Goal: Navigation & Orientation: Find specific page/section

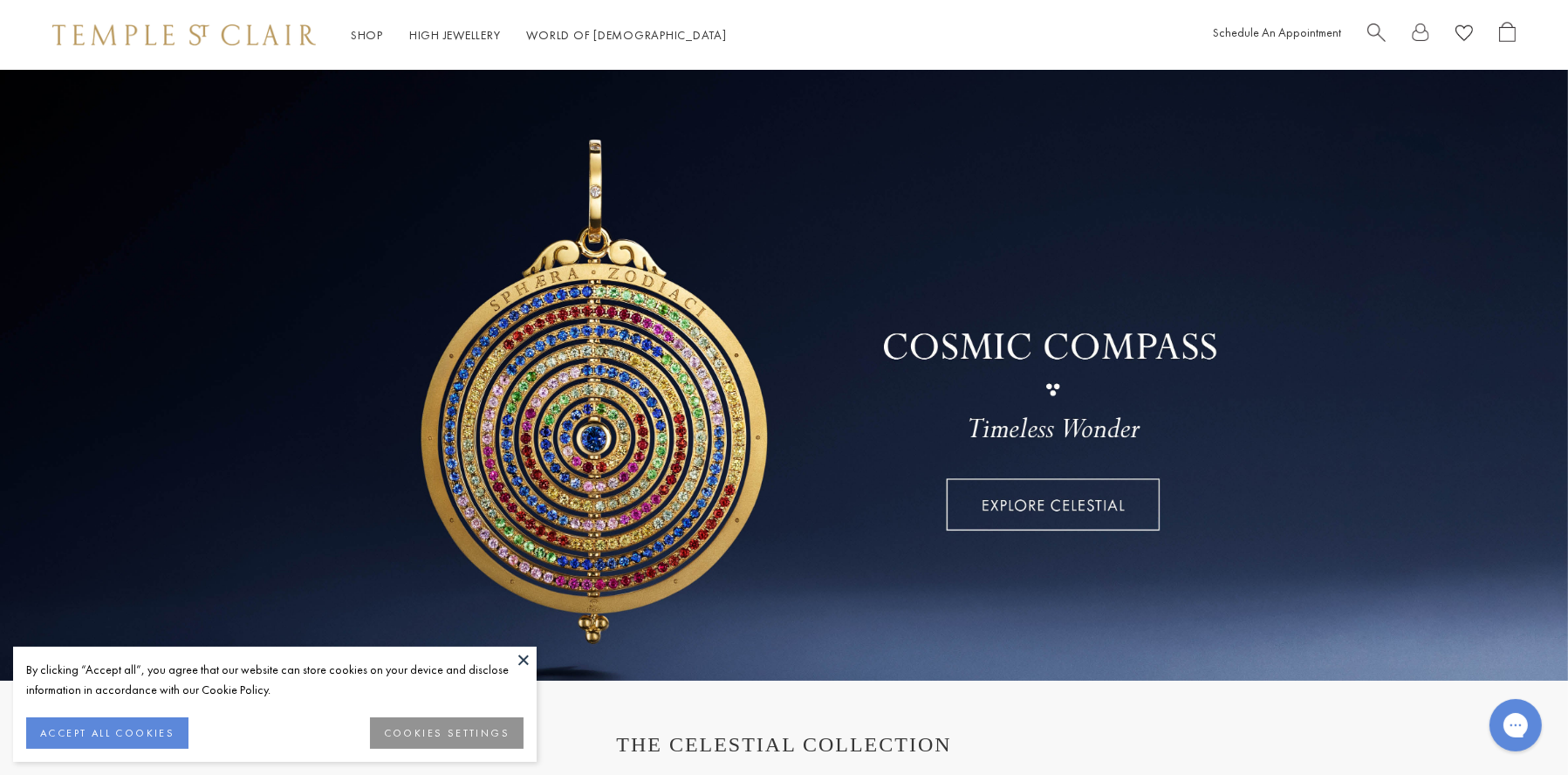
click at [524, 657] on button at bounding box center [524, 660] width 26 height 26
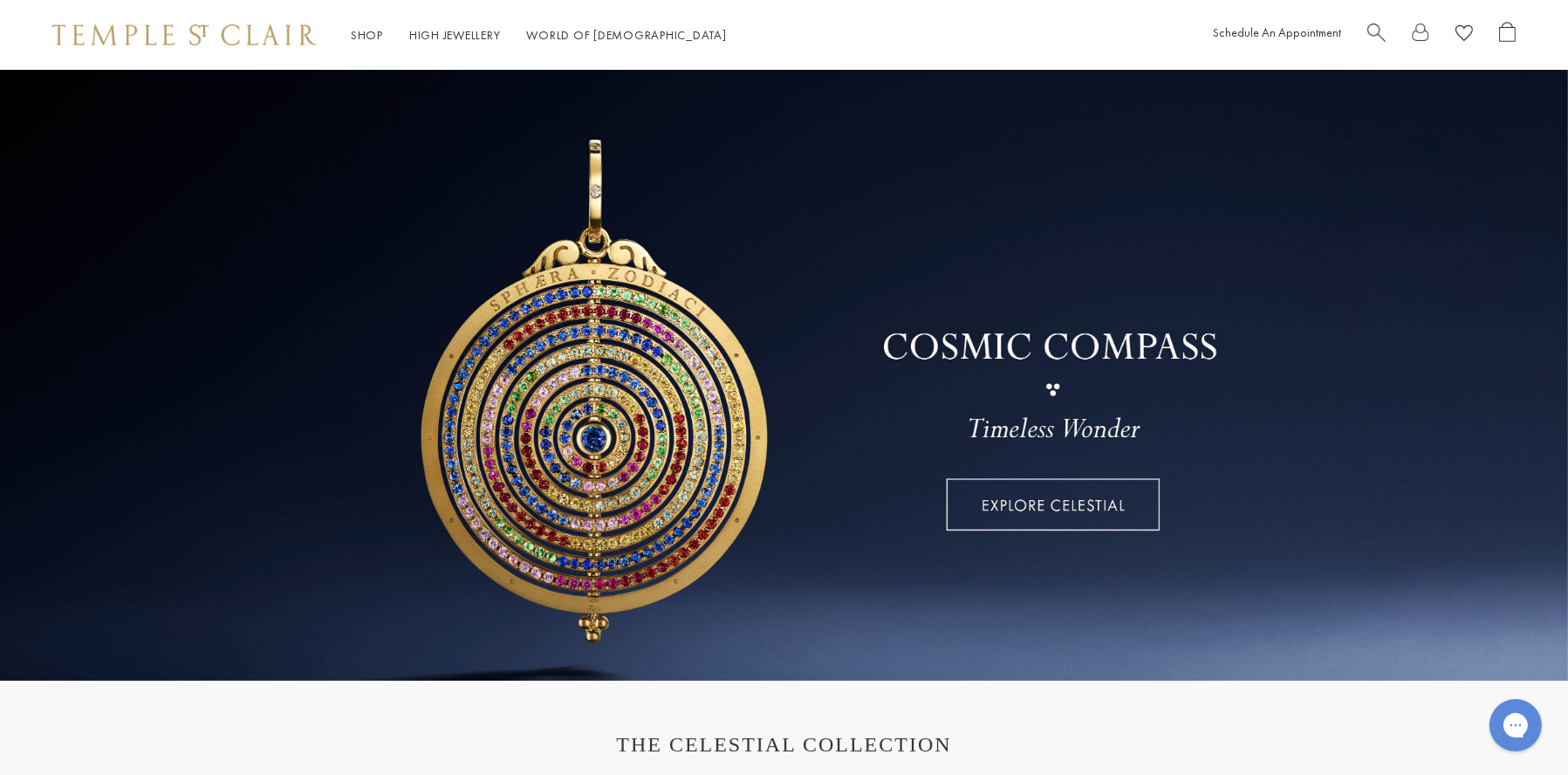
scroll to position [21, 0]
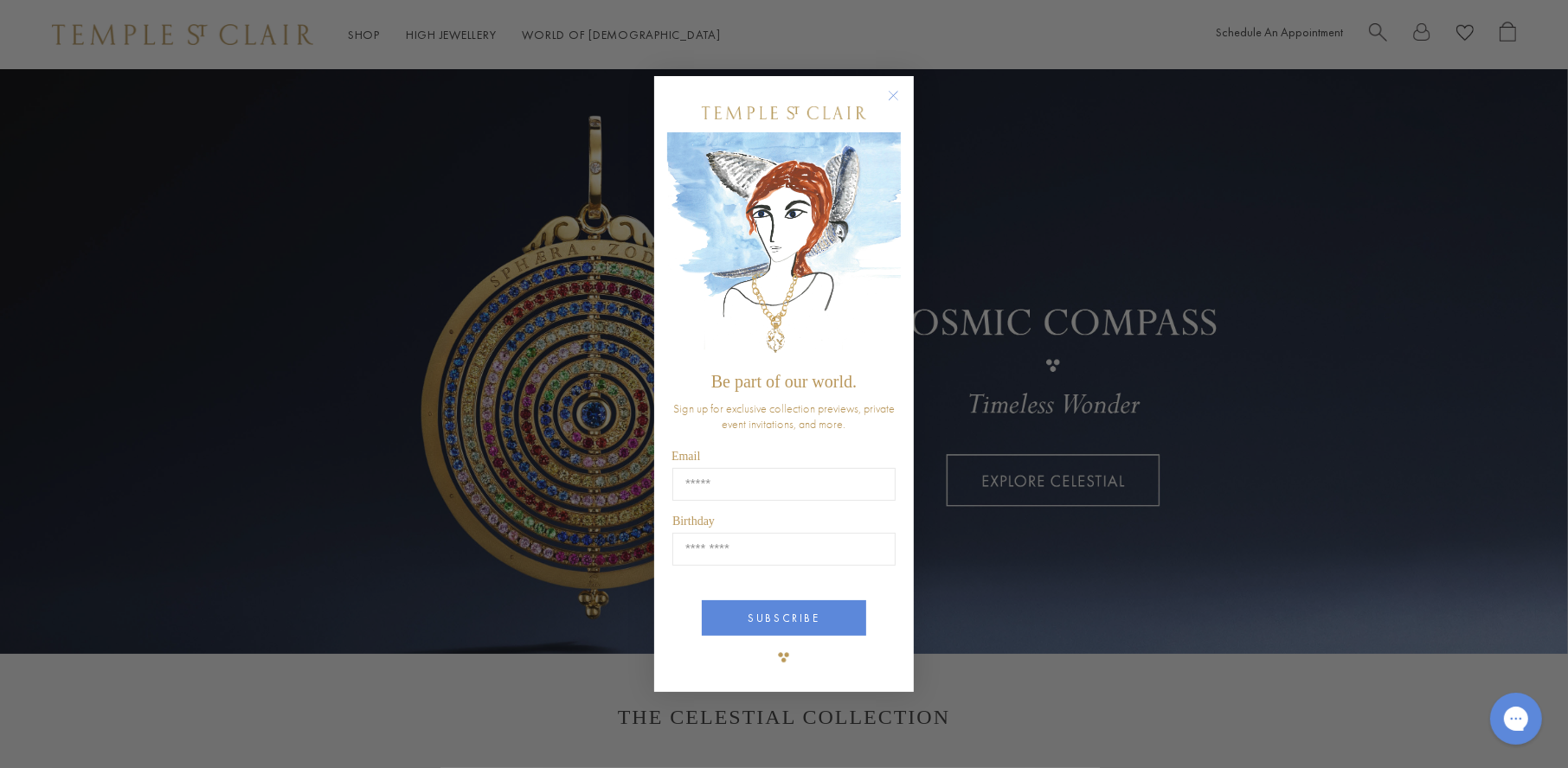
click at [891, 96] on circle "Close dialog" at bounding box center [894, 96] width 20 height 20
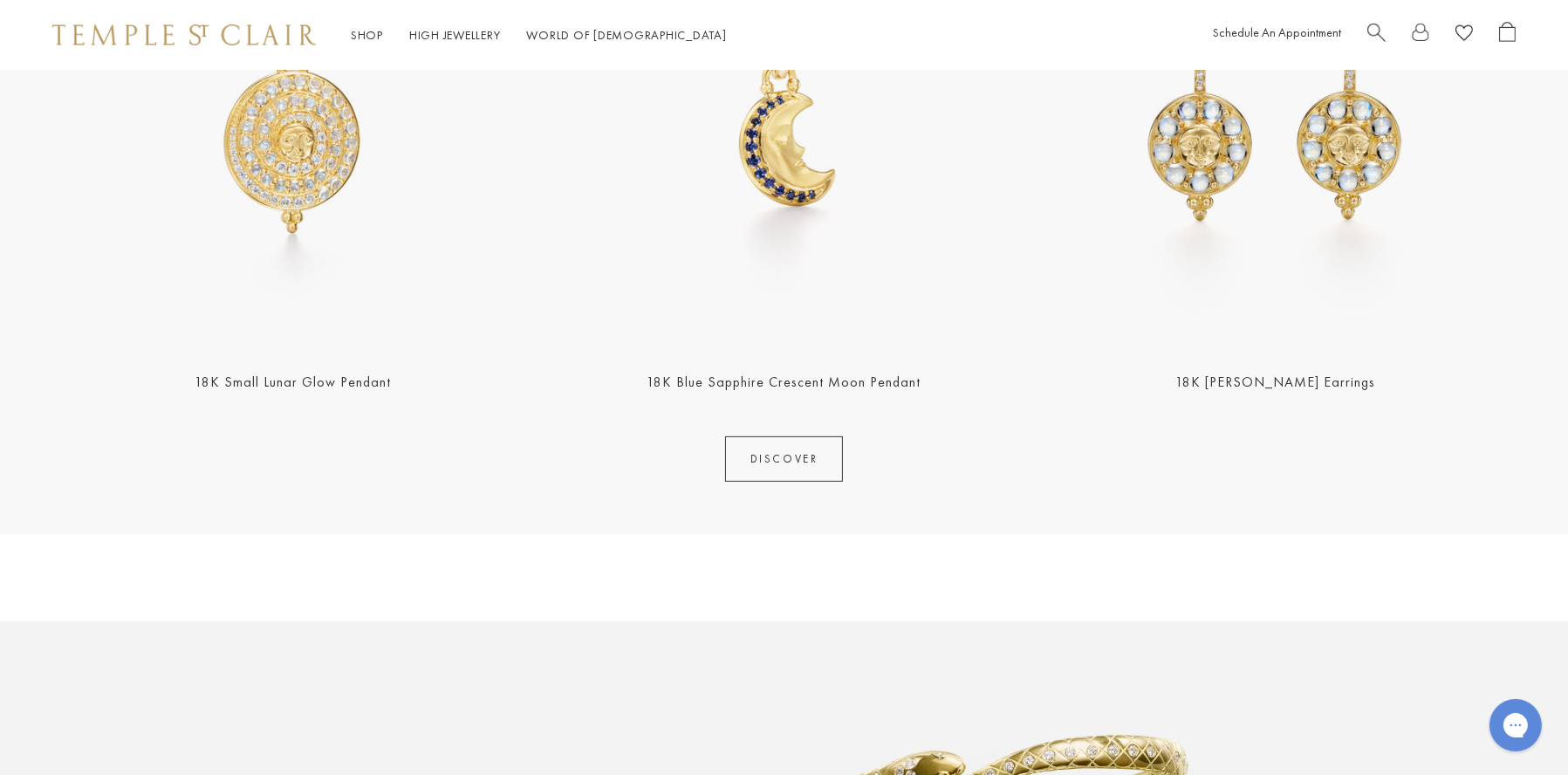
scroll to position [917, 0]
click at [799, 458] on link "DISCOVER" at bounding box center [784, 459] width 119 height 46
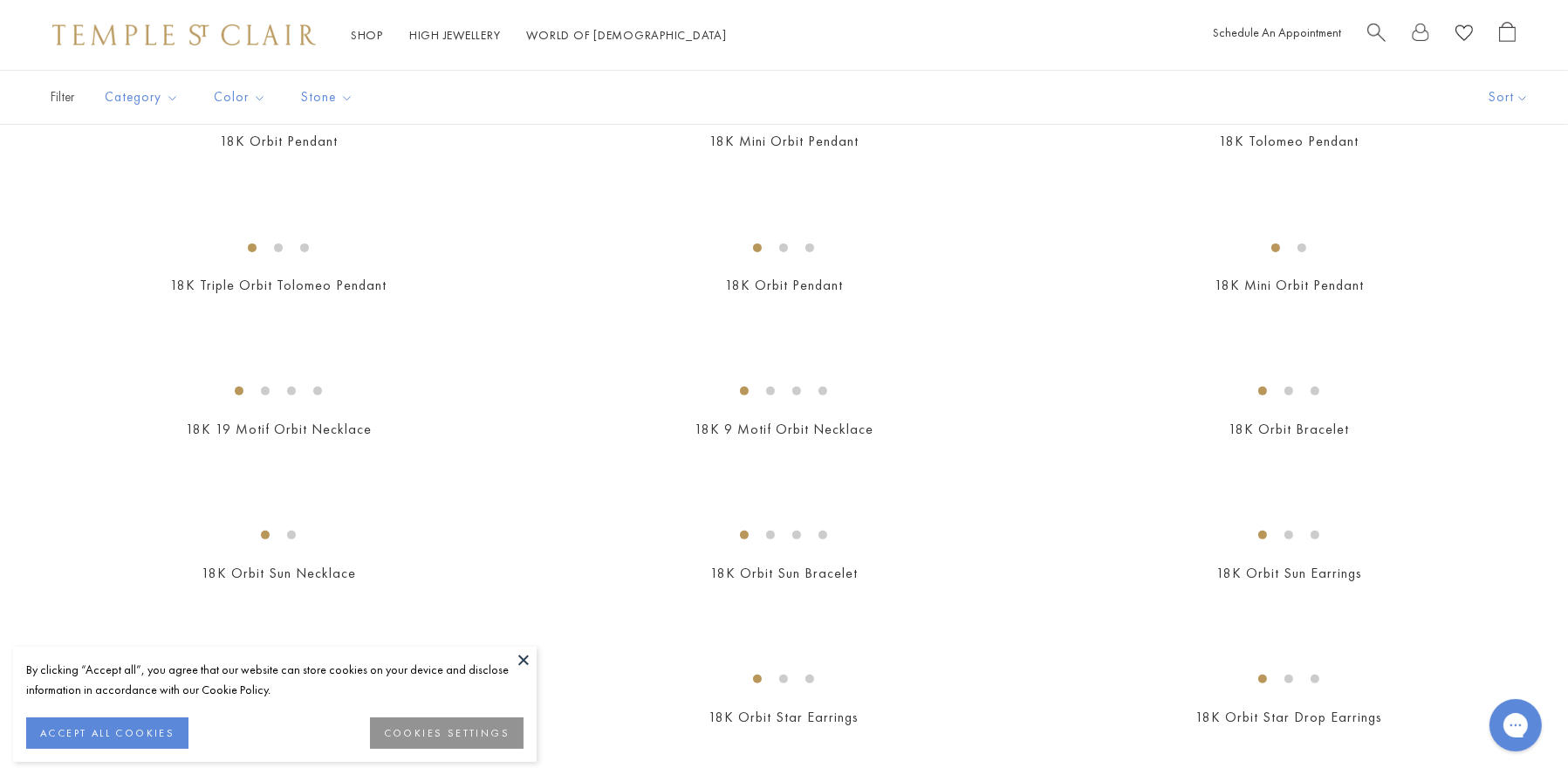
scroll to position [937, 0]
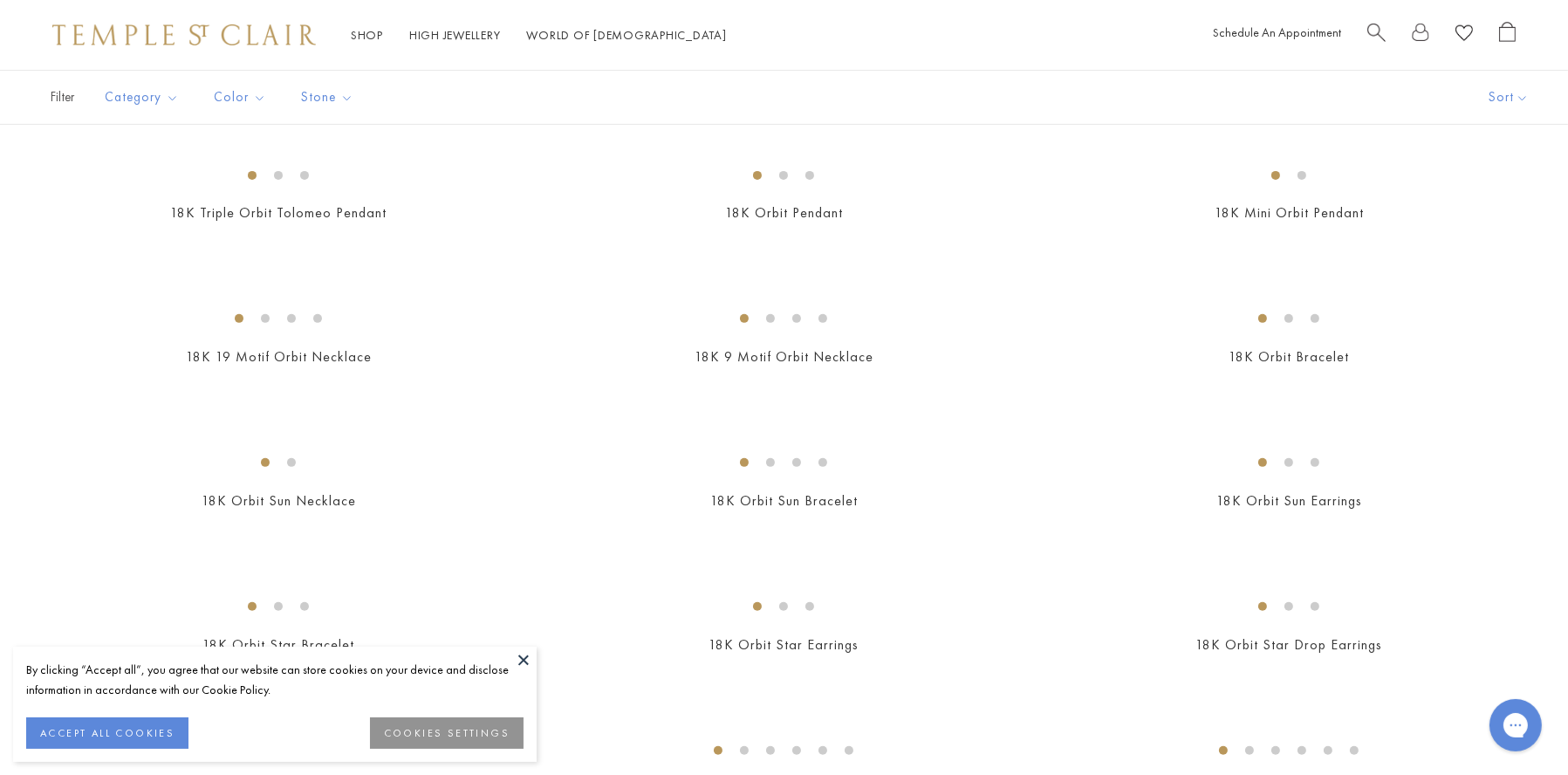
click at [524, 658] on button at bounding box center [524, 660] width 26 height 26
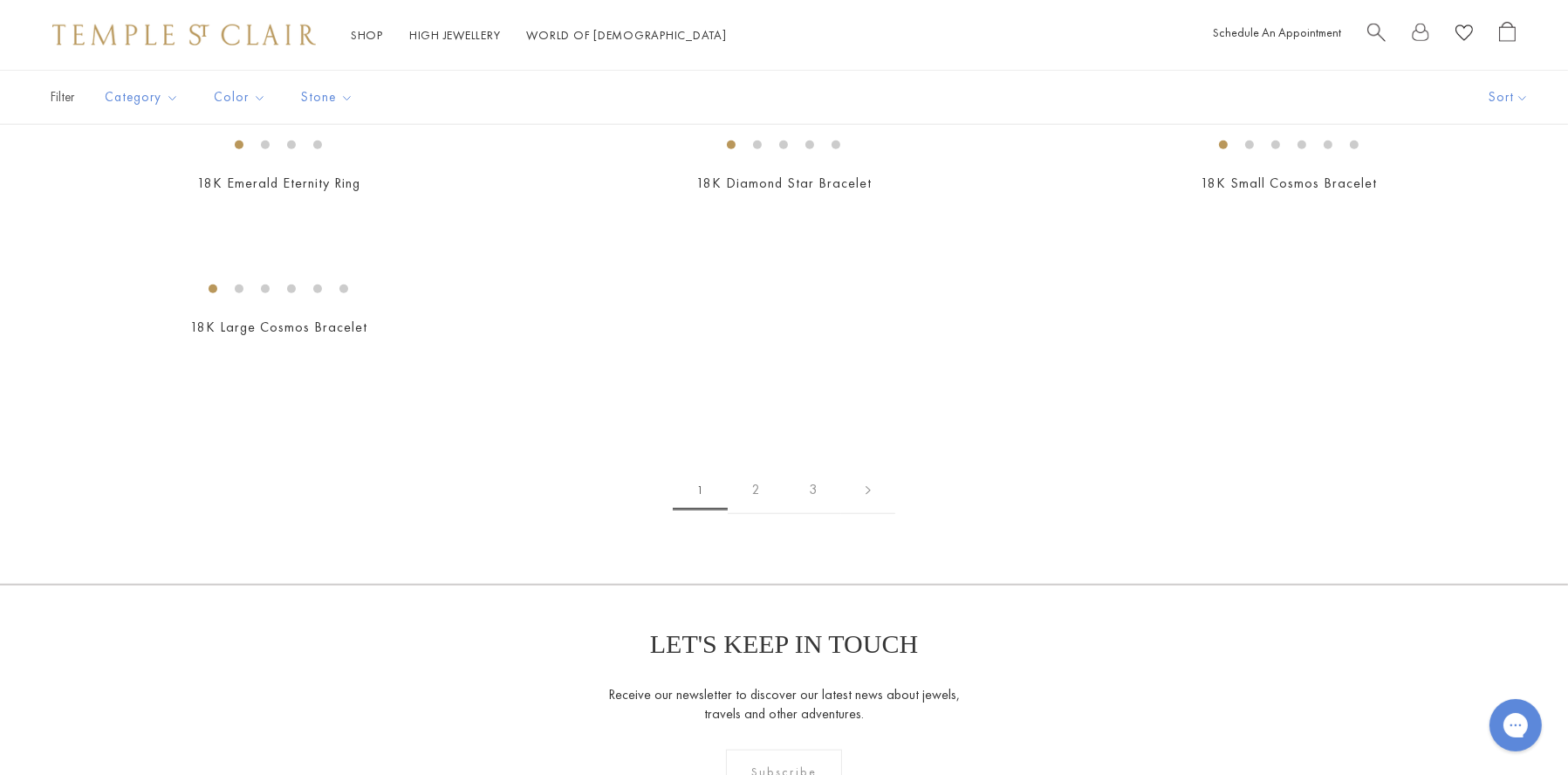
scroll to position [2248, 0]
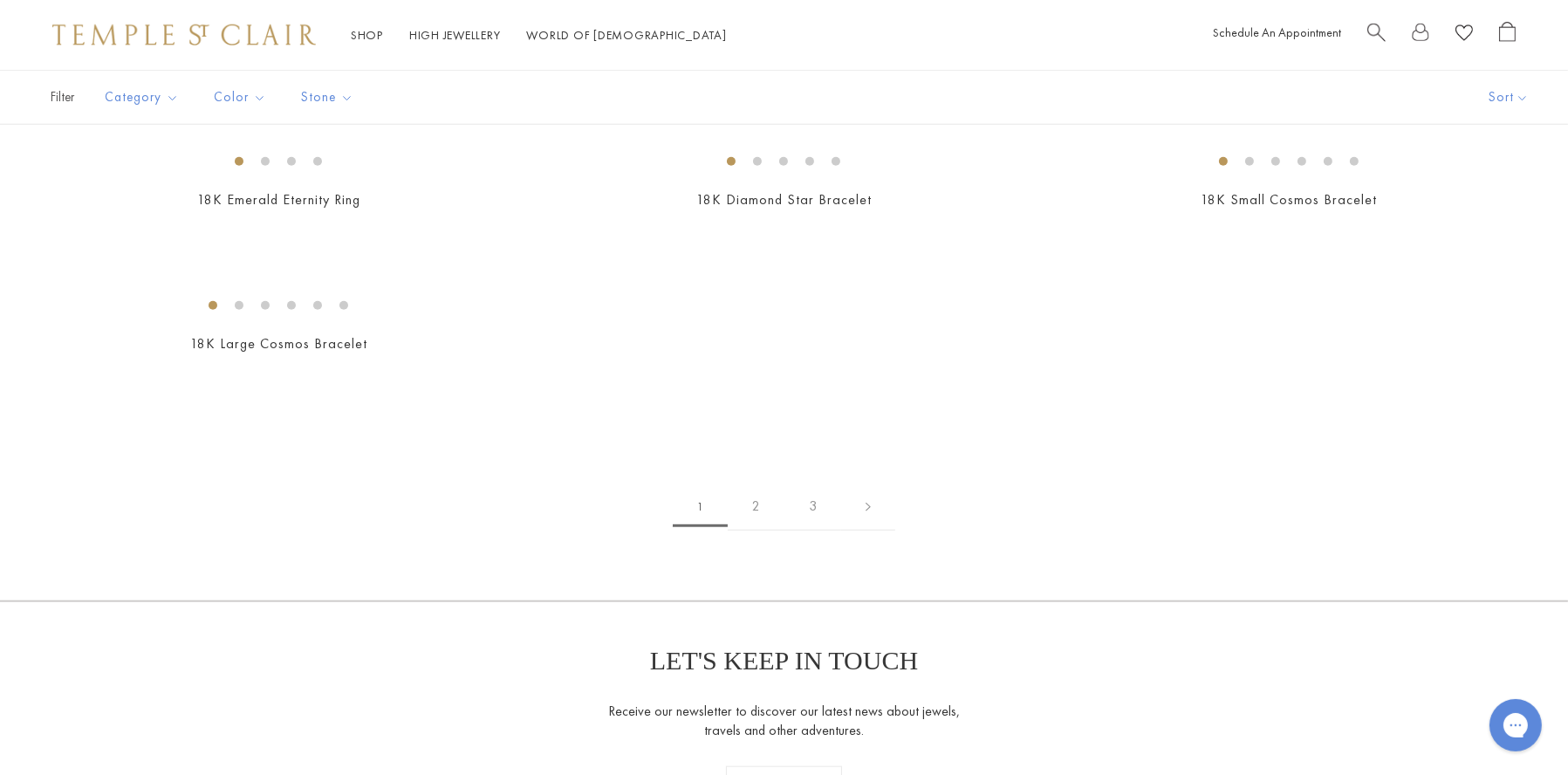
click at [0, 0] on img at bounding box center [0, 0] width 0 height 0
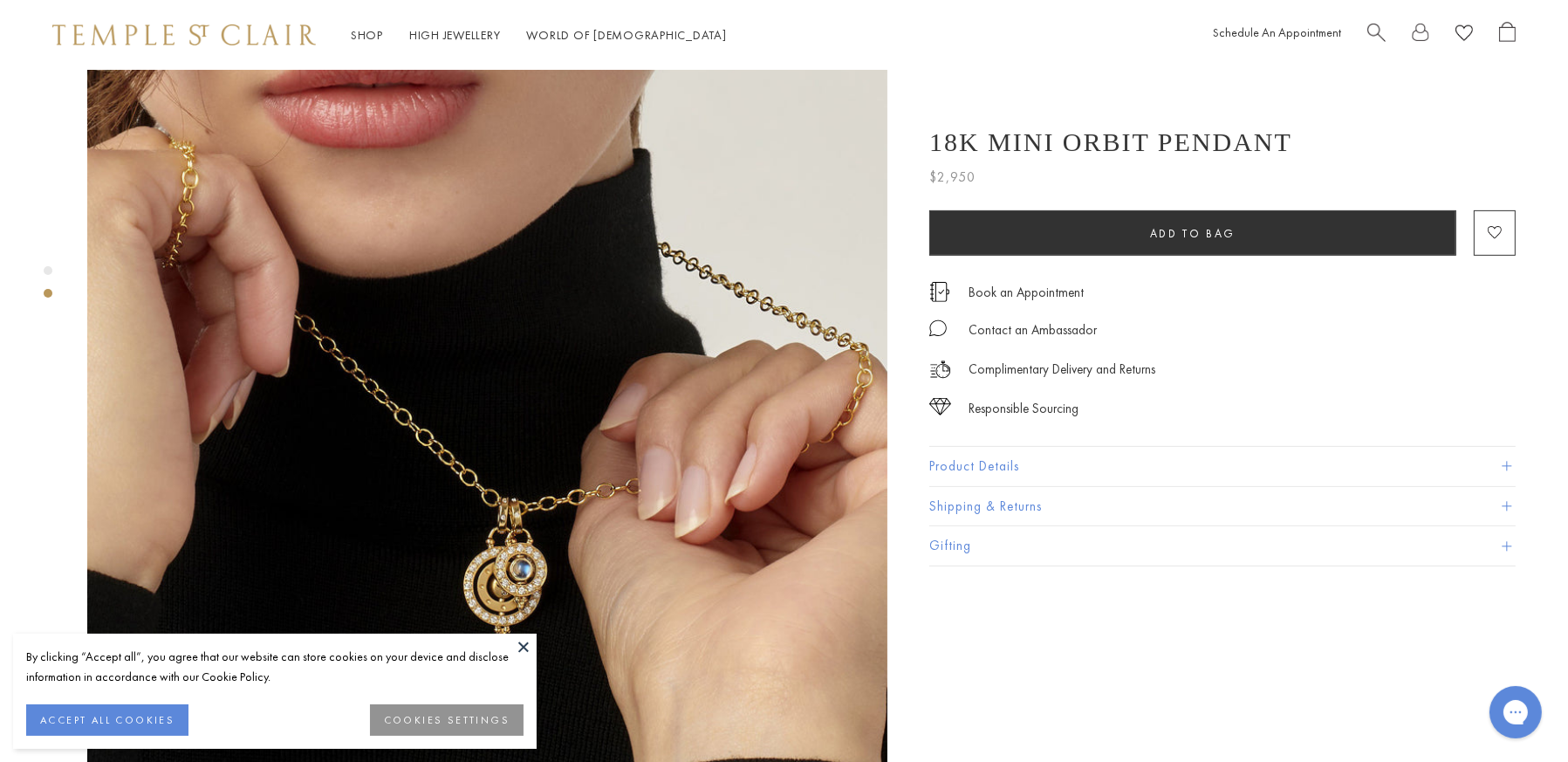
scroll to position [873, 0]
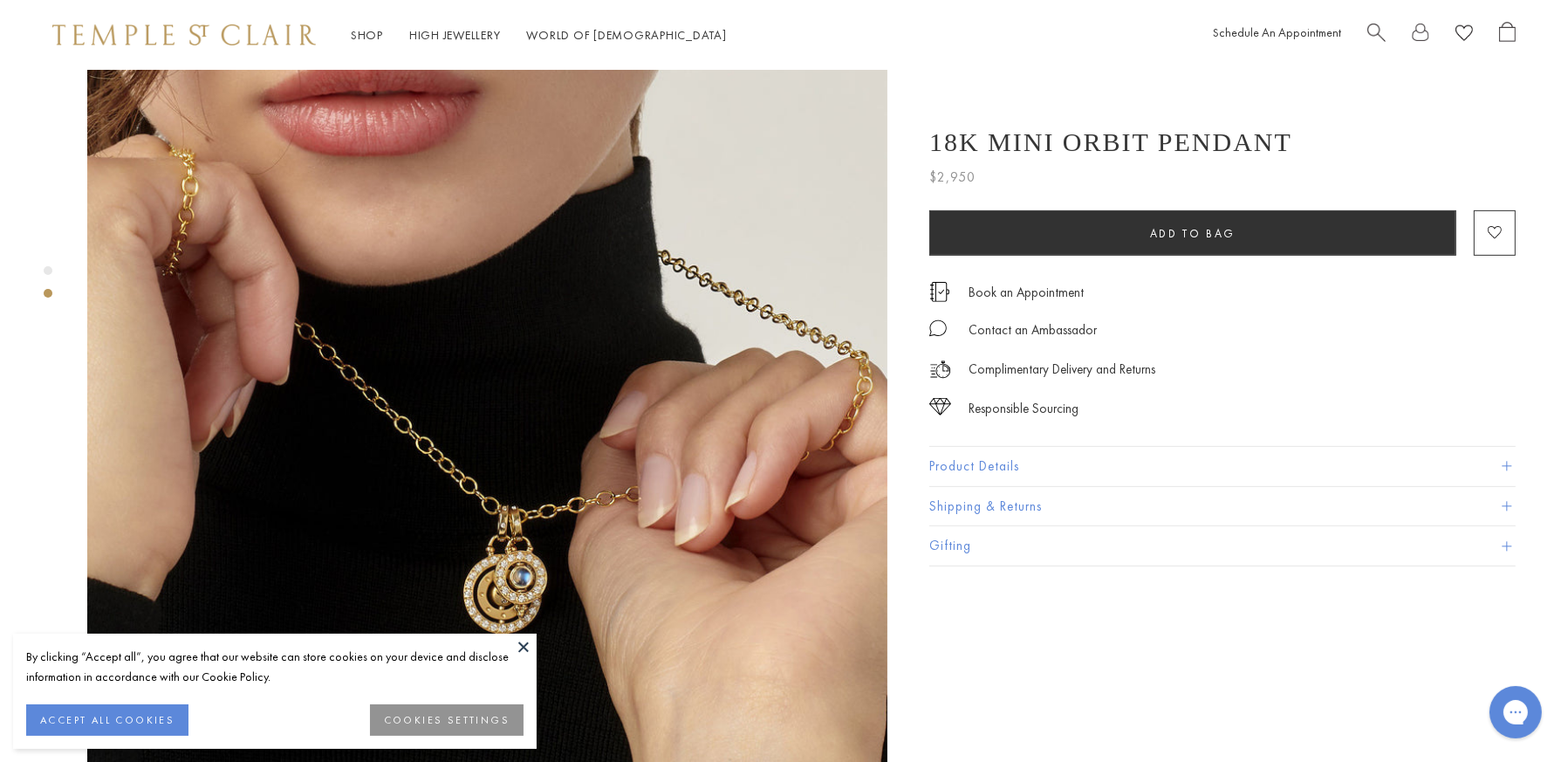
click at [1505, 464] on span at bounding box center [1506, 467] width 9 height 9
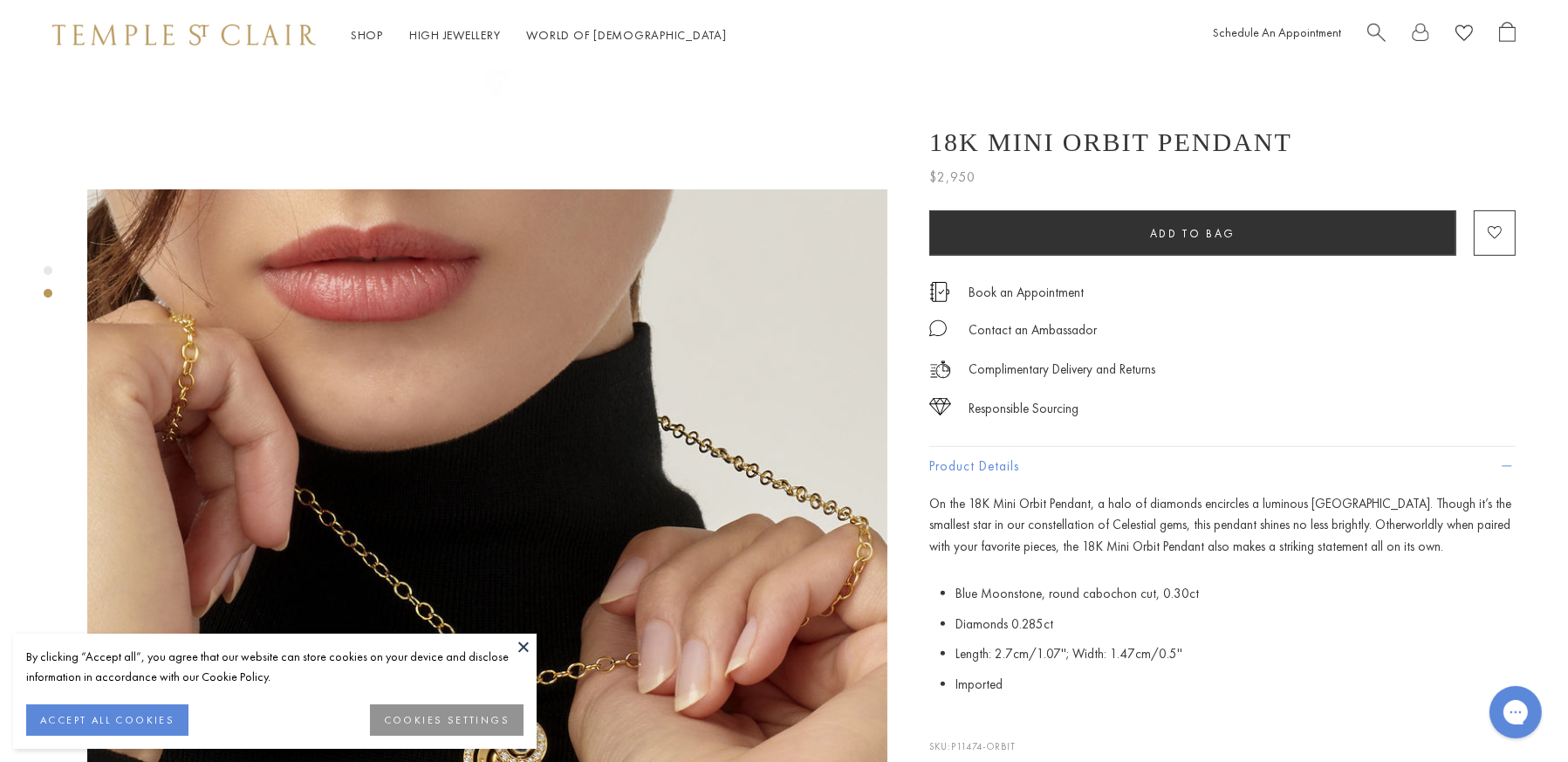
scroll to position [698, 0]
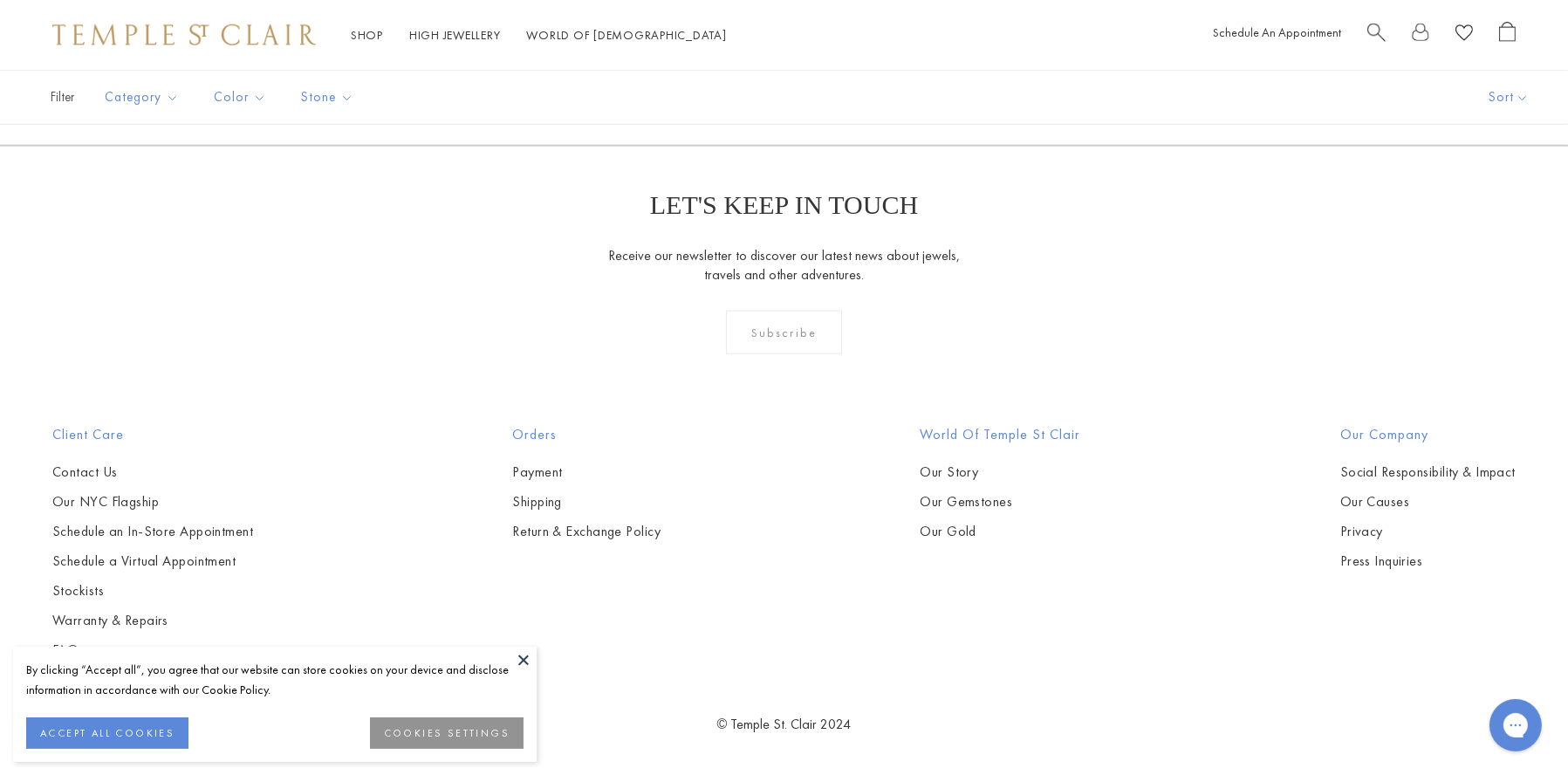
scroll to position [5762, 0]
click at [0, 0] on img at bounding box center [0, 0] width 0 height 0
click at [757, 75] on link "2" at bounding box center [756, 50] width 57 height 48
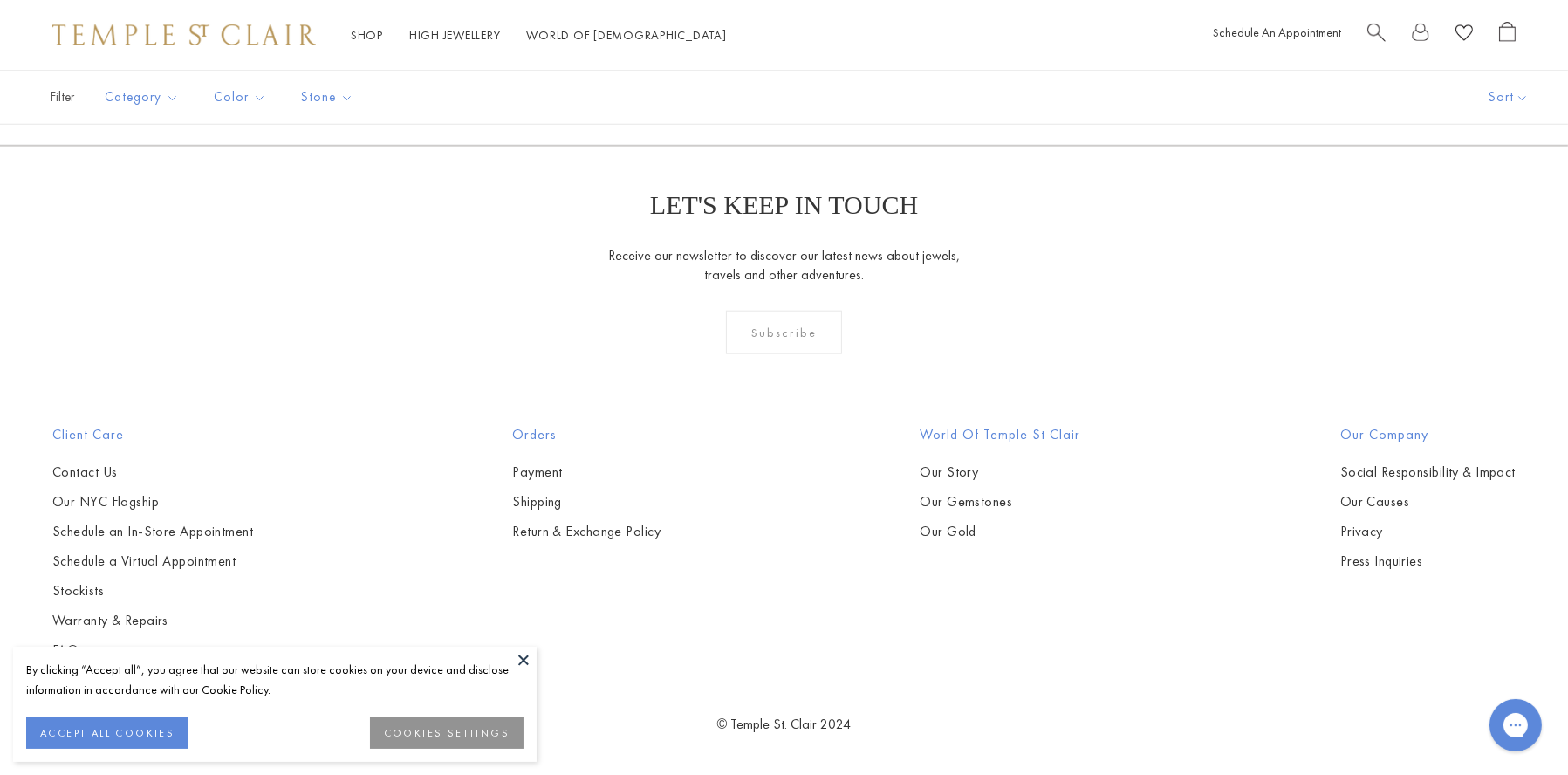
click at [843, 75] on link "3" at bounding box center [840, 50] width 57 height 48
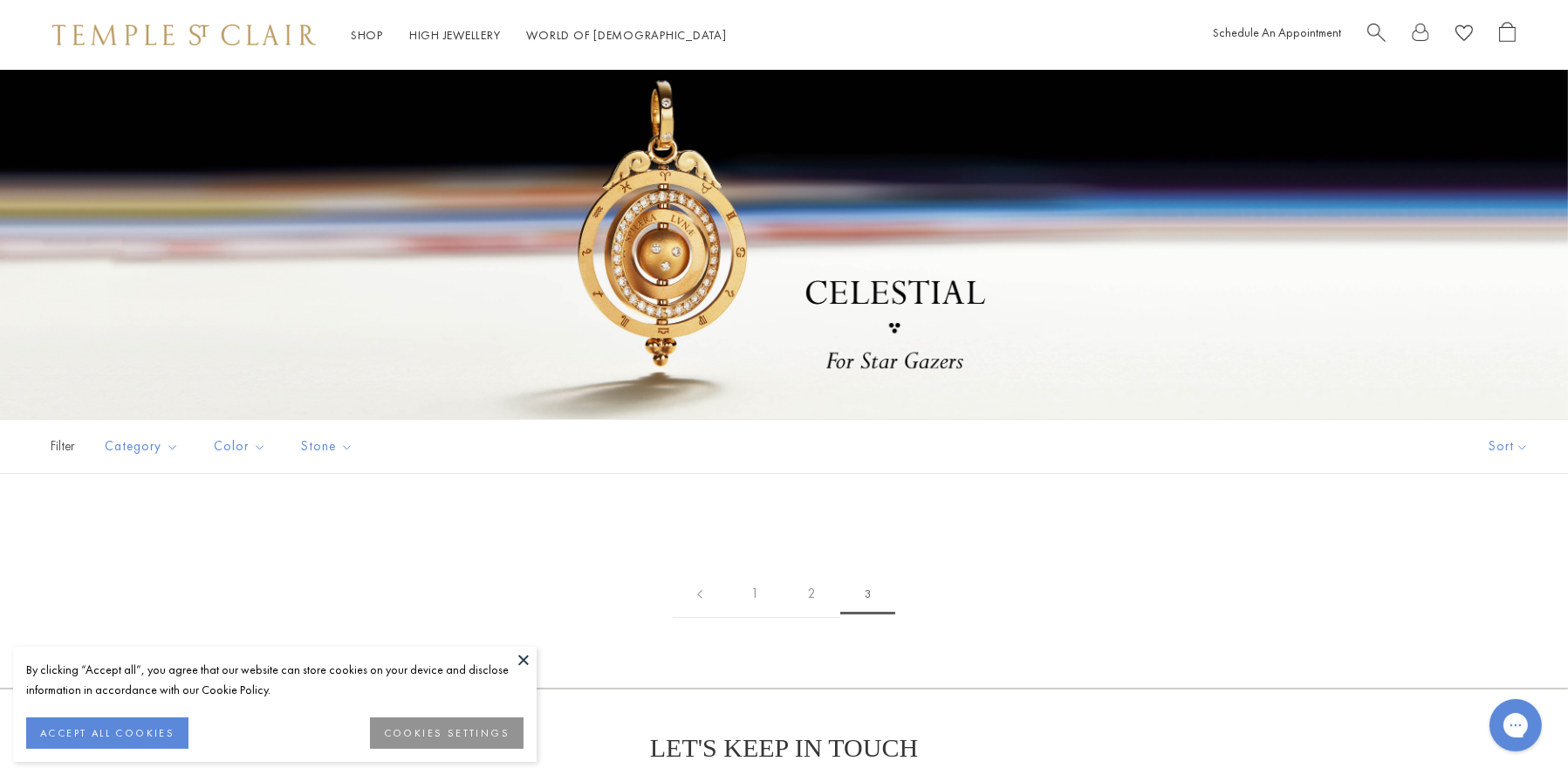
click at [662, 314] on div at bounding box center [784, 245] width 1568 height 349
click at [520, 662] on button at bounding box center [524, 660] width 26 height 26
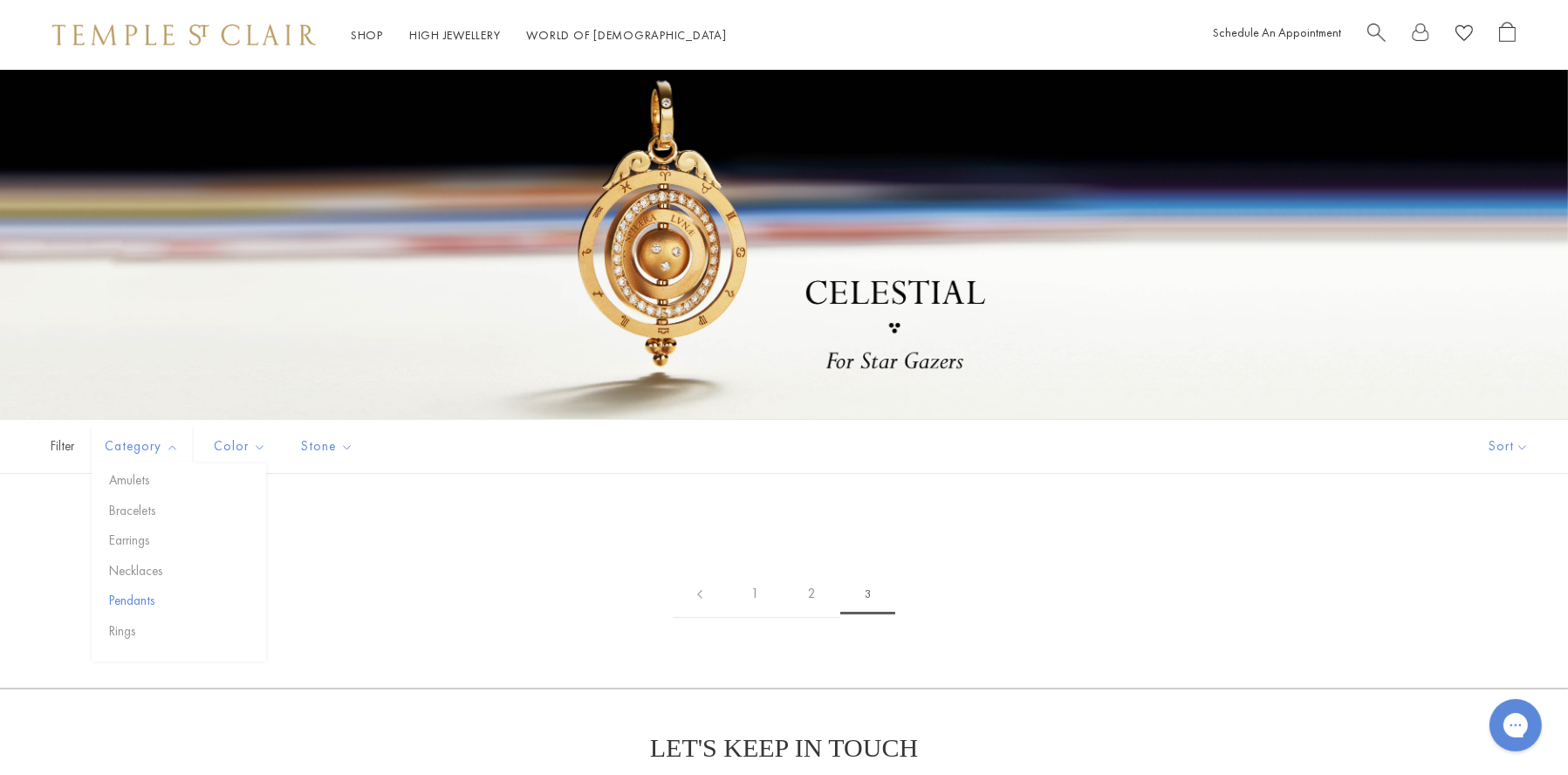
click at [141, 612] on button "Pendants" at bounding box center [185, 601] width 161 height 21
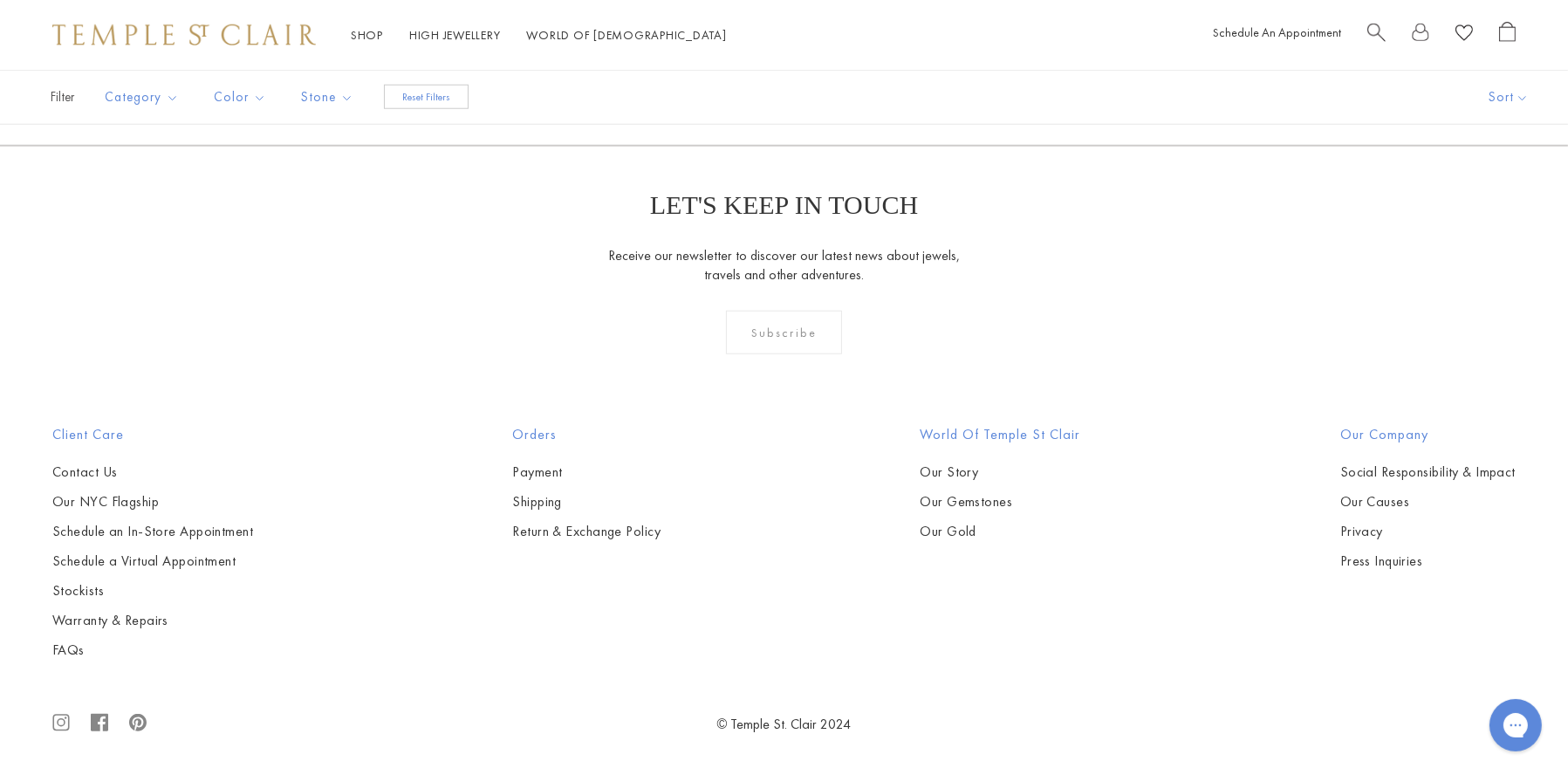
scroll to position [5041, 0]
